Goal: Task Accomplishment & Management: Use online tool/utility

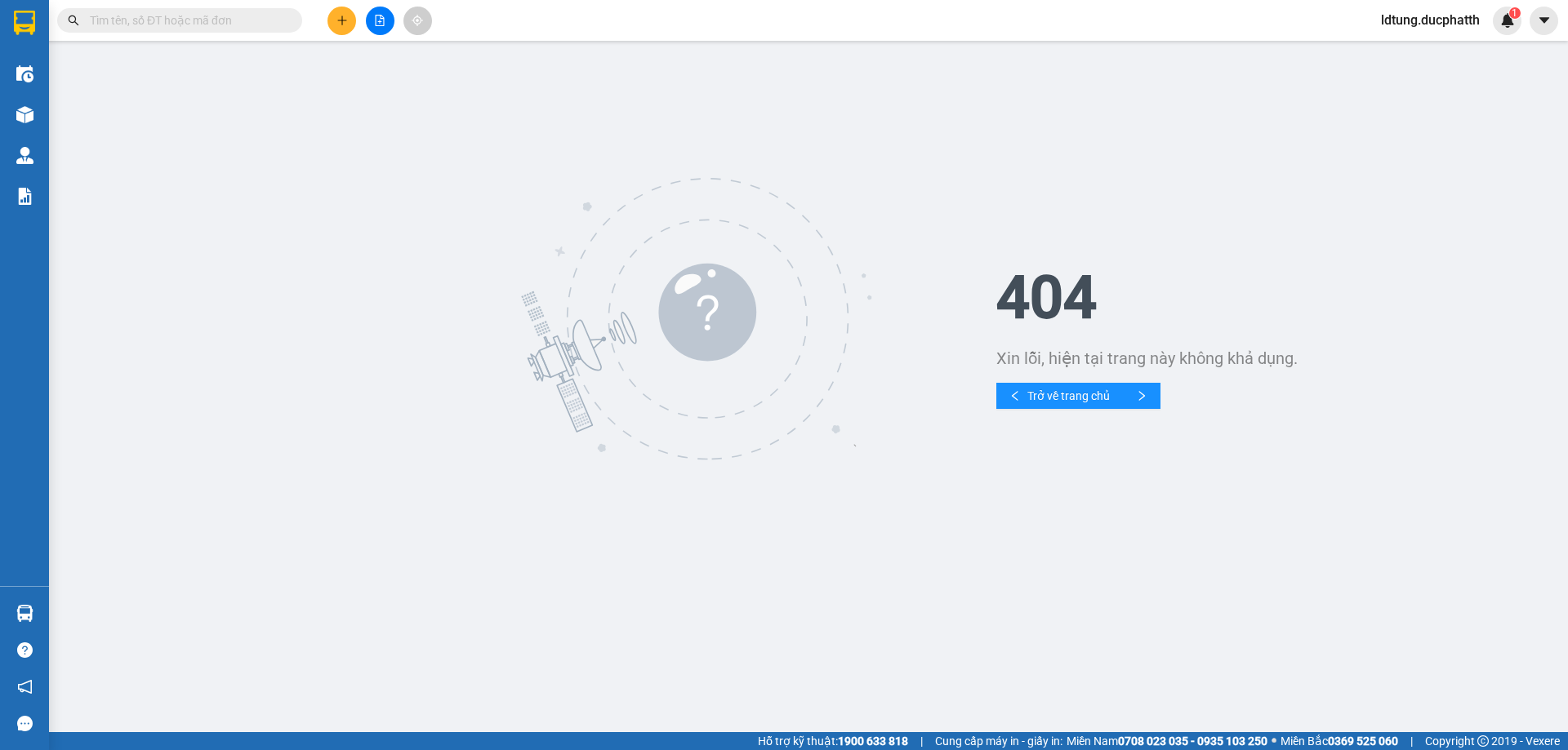
click at [378, 14] on button at bounding box center [380, 21] width 29 height 29
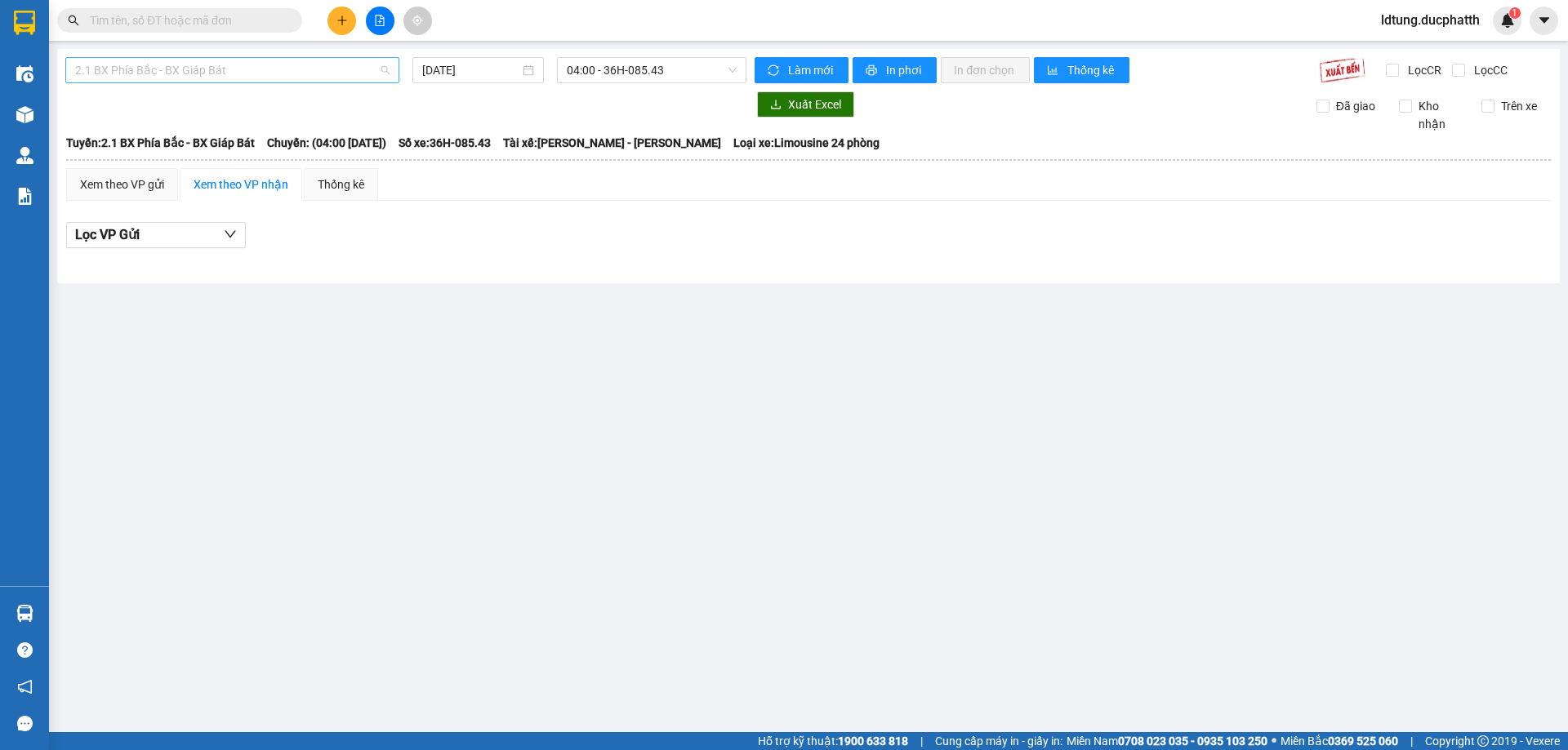
click at [309, 59] on span "2.1 BX Phía Bắc - BX Giáp Bát" at bounding box center [232, 69] width 314 height 25
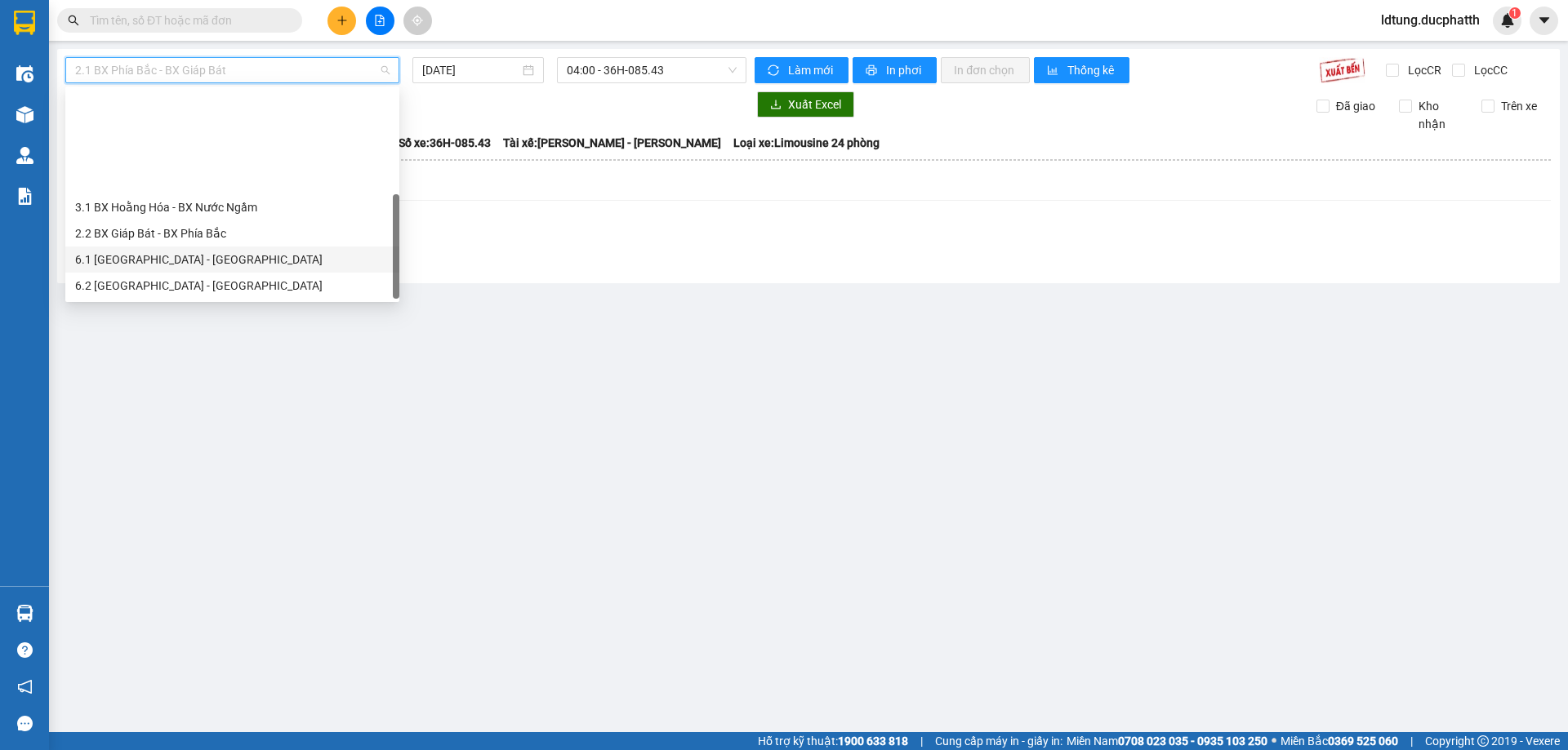
scroll to position [130, 0]
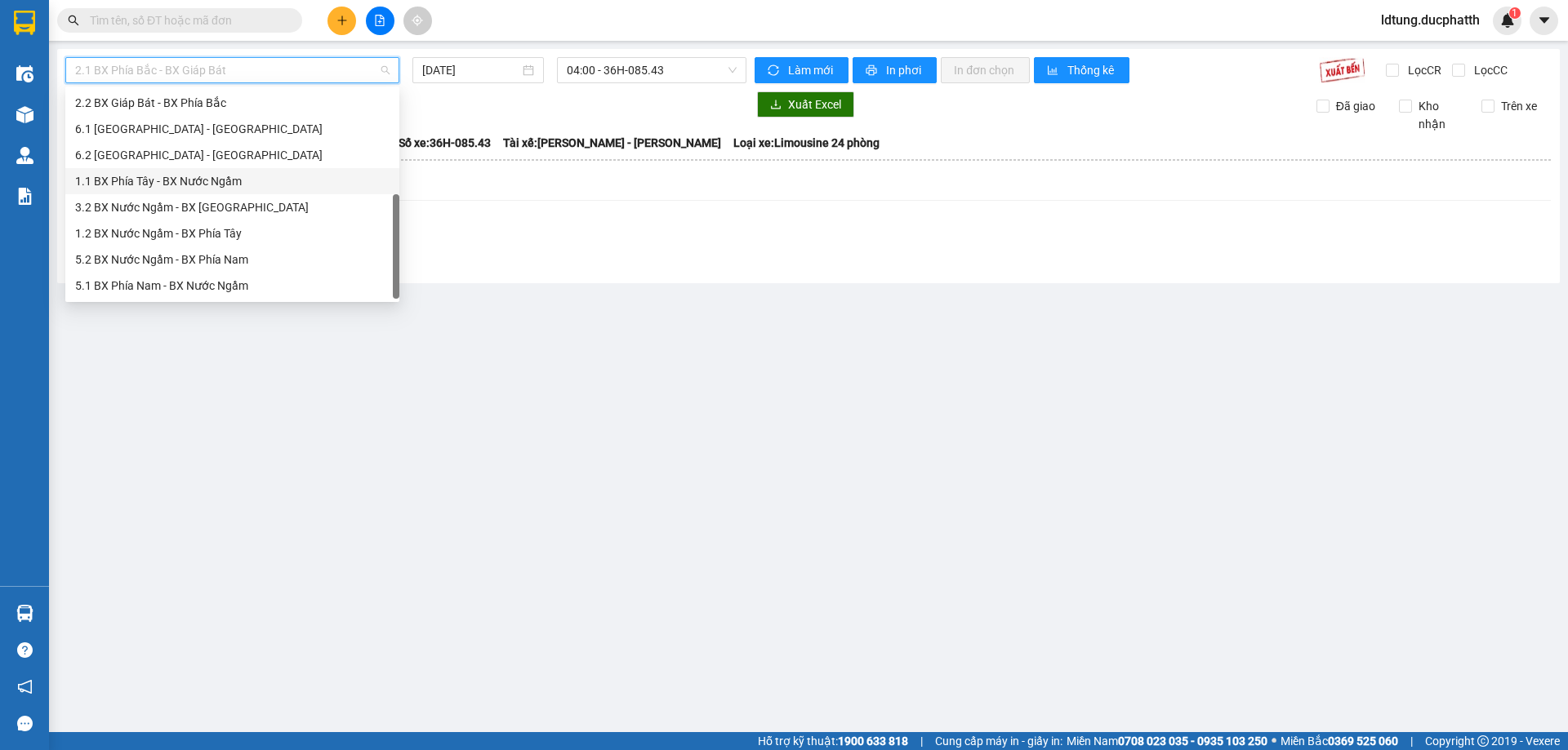
click at [184, 185] on div "1.1 BX Phía Tây - BX Nước Ngầm" at bounding box center [232, 180] width 314 height 18
type input "[DATE]"
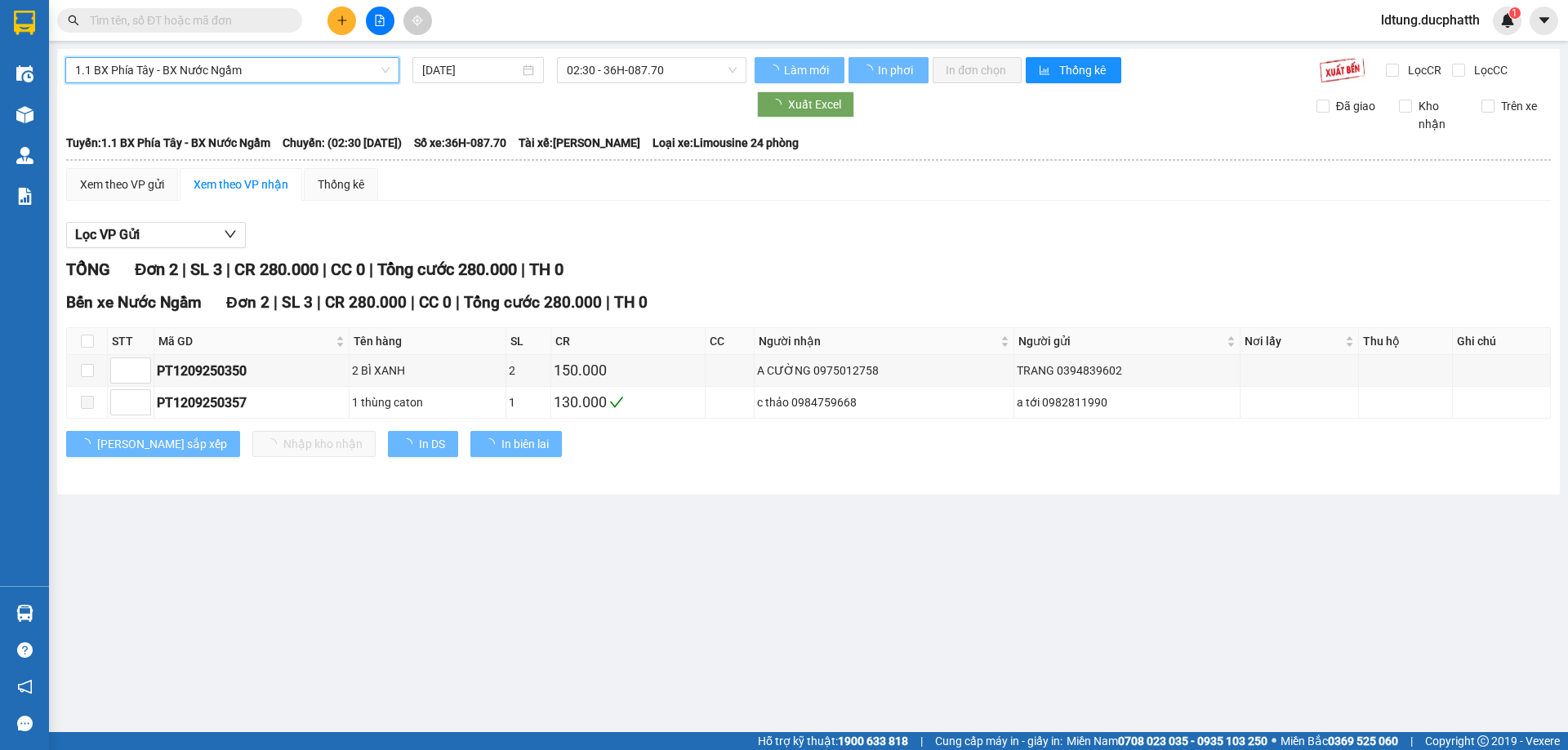
click at [698, 88] on div "1.1 BX Phía Tây - BX Nước Ngầm 1.1 BX Phía Tây - BX Nước Ngầm [DATE] 02:30 - 36…" at bounding box center [809, 272] width 1502 height 446
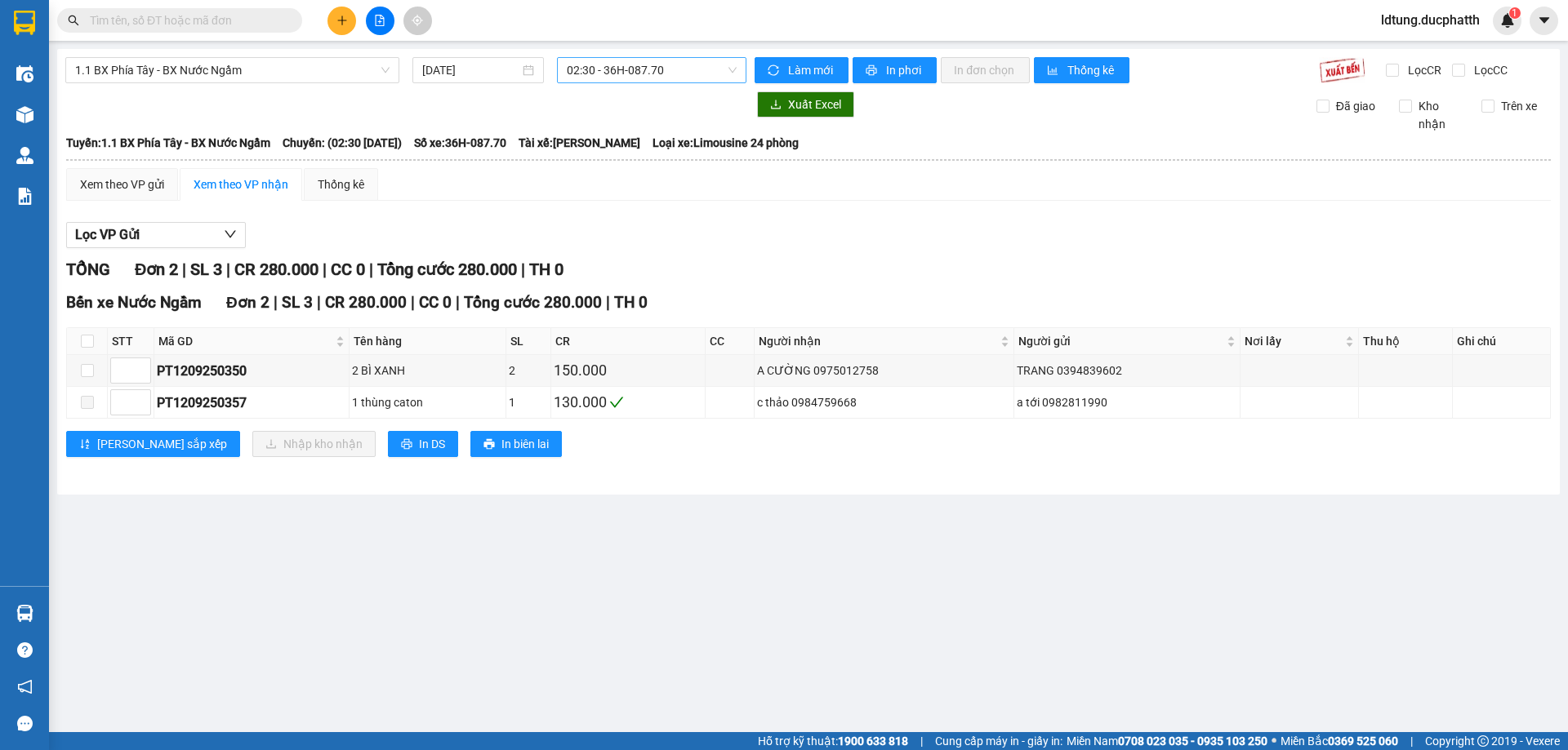
click at [698, 74] on span "02:30 - 36H-087.70" at bounding box center [651, 69] width 170 height 25
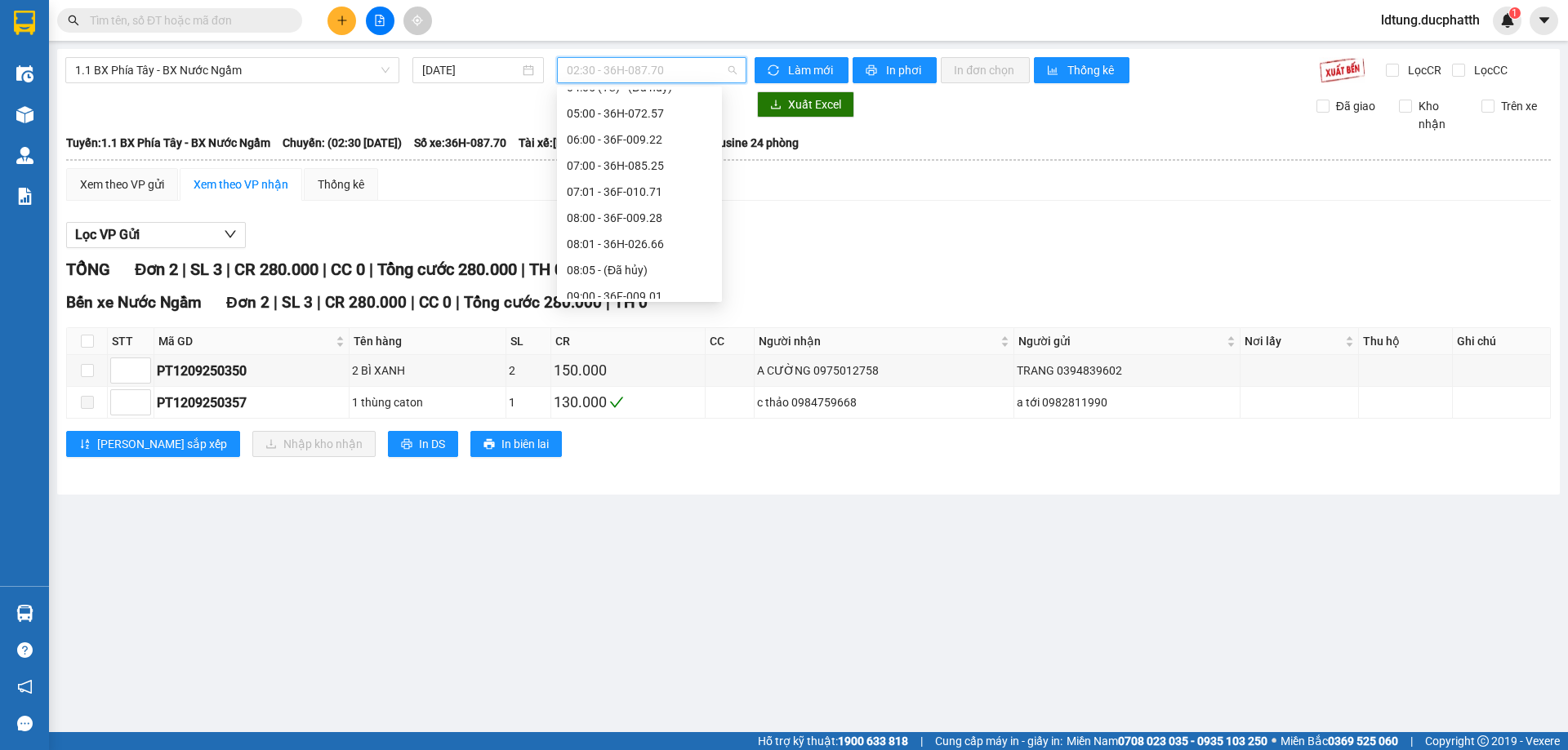
scroll to position [163, 0]
click at [621, 207] on div "08:00 - 36F-009.28" at bounding box center [639, 201] width 146 height 18
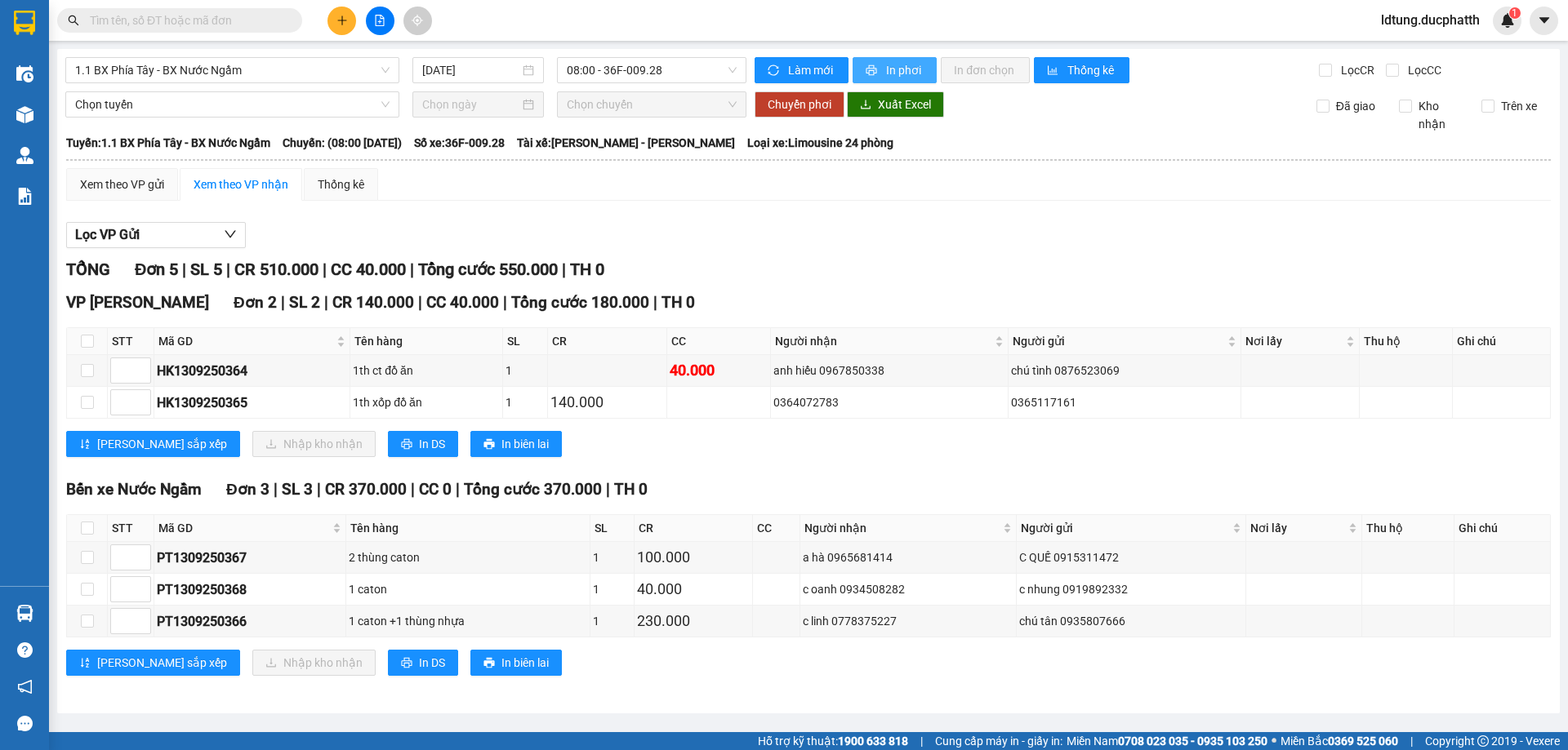
click at [888, 80] on button "In phơi" at bounding box center [894, 70] width 84 height 26
